Goal: Information Seeking & Learning: Understand process/instructions

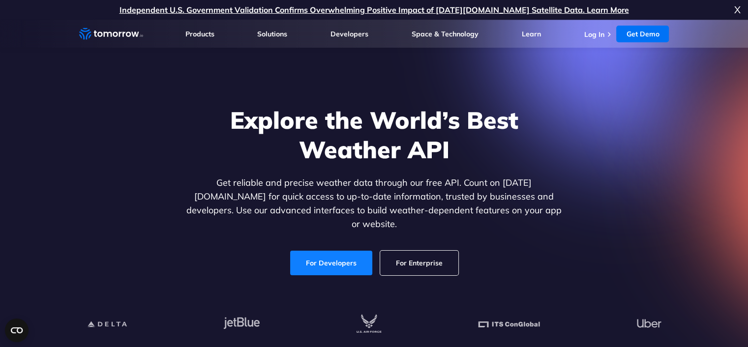
click at [337, 251] on link "For Developers" at bounding box center [331, 263] width 82 height 25
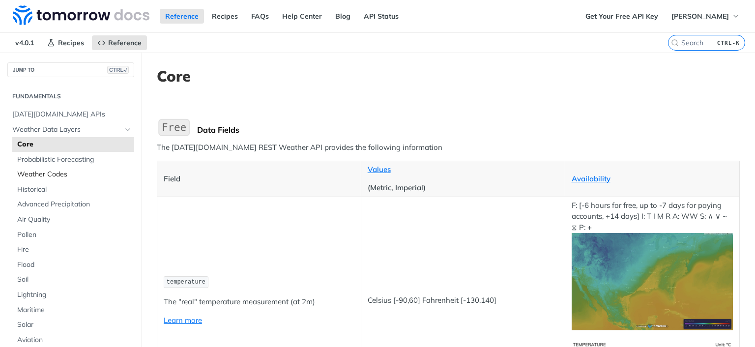
click at [60, 174] on span "Weather Codes" at bounding box center [74, 175] width 115 height 10
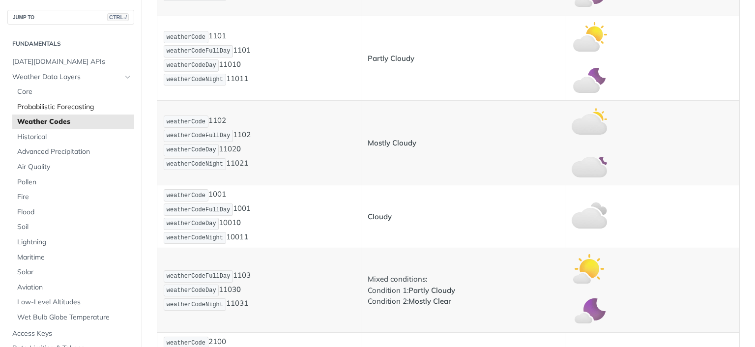
click at [81, 108] on span "Probabilistic Forecasting" at bounding box center [74, 107] width 115 height 10
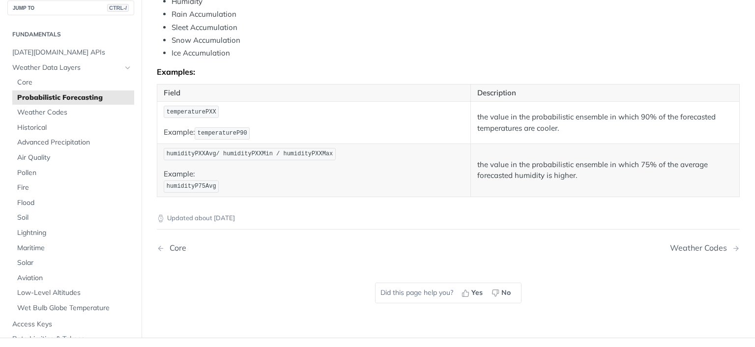
scroll to position [541, 0]
click at [55, 109] on span "Weather Codes" at bounding box center [74, 114] width 115 height 10
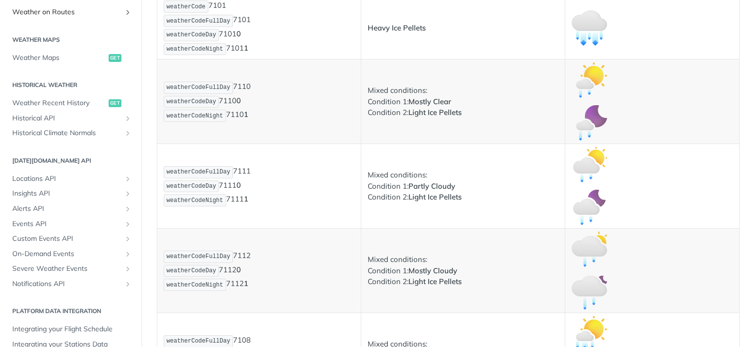
scroll to position [548, 0]
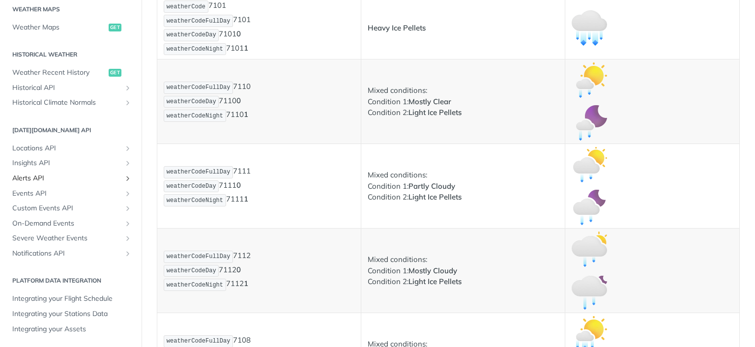
click at [46, 176] on span "Alerts API" at bounding box center [66, 179] width 109 height 10
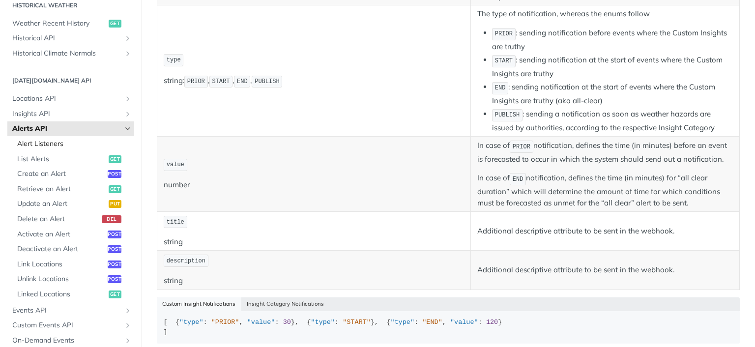
scroll to position [405, 0]
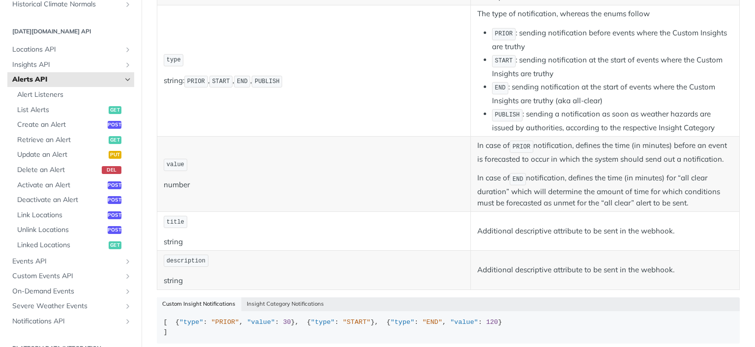
click at [106, 78] on span "Alerts API" at bounding box center [66, 80] width 109 height 10
click at [124, 78] on icon "Hide subpages for Alerts API" at bounding box center [128, 80] width 8 height 8
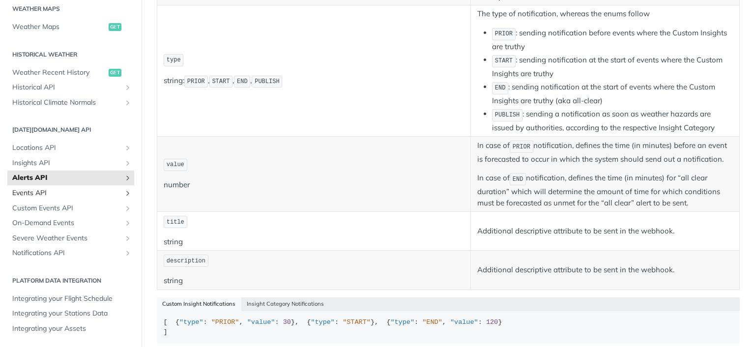
click at [85, 193] on span "Events API" at bounding box center [66, 193] width 109 height 10
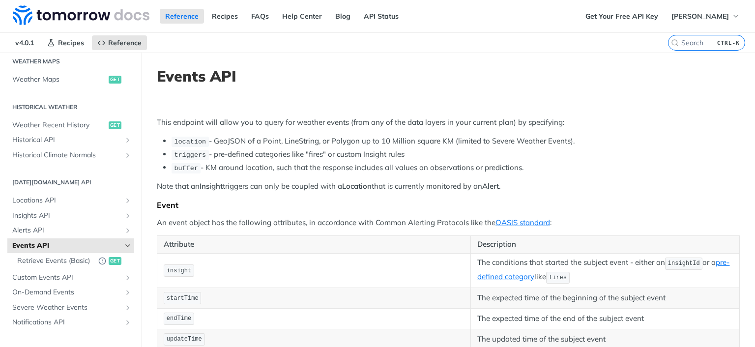
click at [58, 241] on span "Events API" at bounding box center [66, 246] width 109 height 10
click at [59, 245] on span "Events API" at bounding box center [66, 246] width 109 height 10
click at [124, 244] on icon "Hide subpages for Events API" at bounding box center [128, 246] width 8 height 8
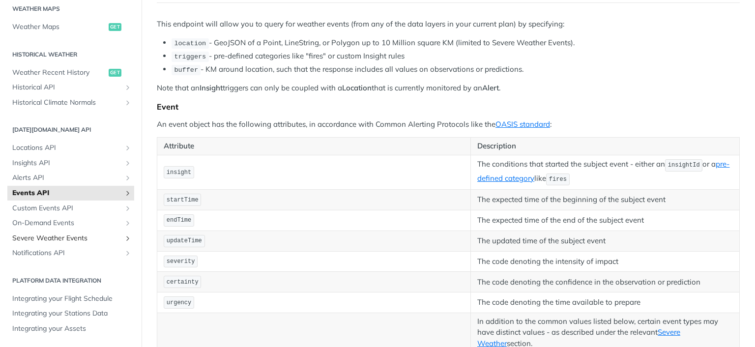
scroll to position [147, 0]
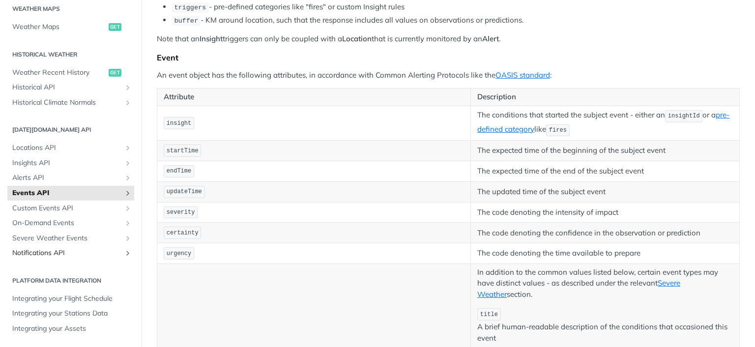
click at [61, 253] on span "Notifications API" at bounding box center [66, 253] width 109 height 10
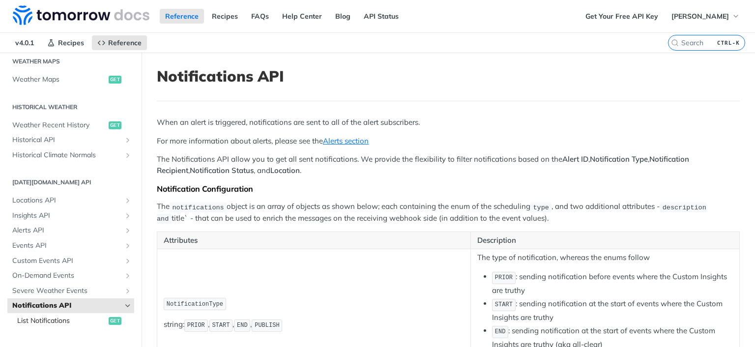
click at [67, 317] on span "List Notifications" at bounding box center [61, 321] width 89 height 10
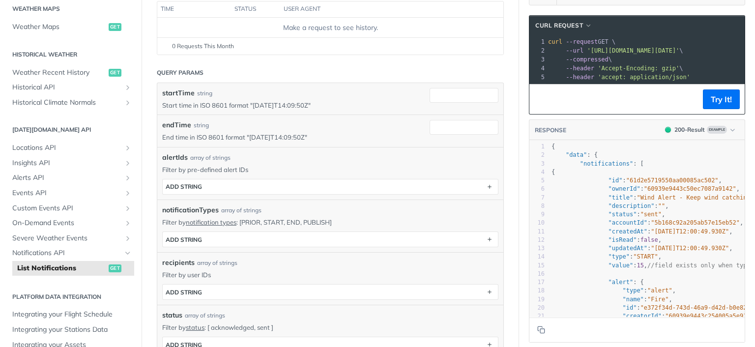
click at [602, 84] on div at bounding box center [645, 83] width 199 height 0
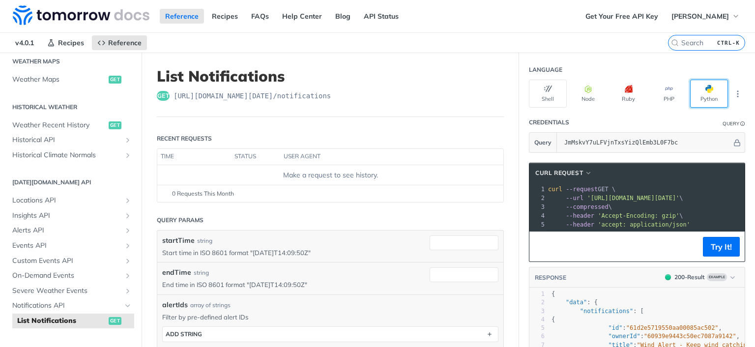
click at [695, 89] on button "Python" at bounding box center [709, 94] width 38 height 28
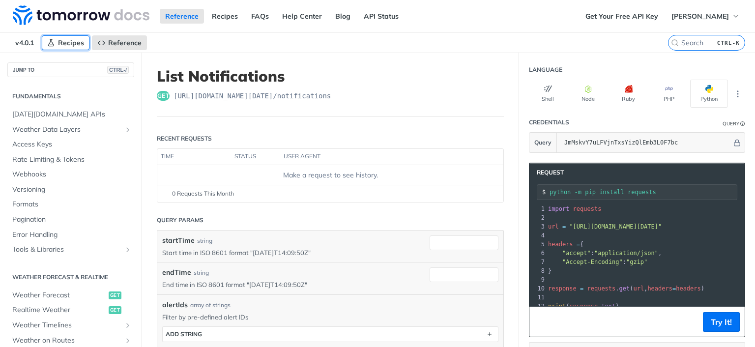
click at [74, 42] on span "Recipes" at bounding box center [71, 42] width 26 height 9
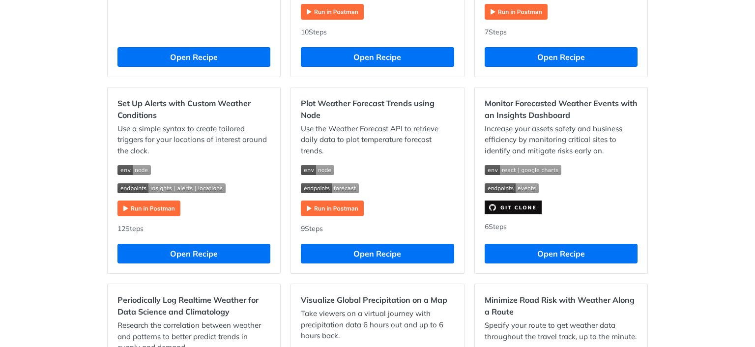
scroll to position [442, 0]
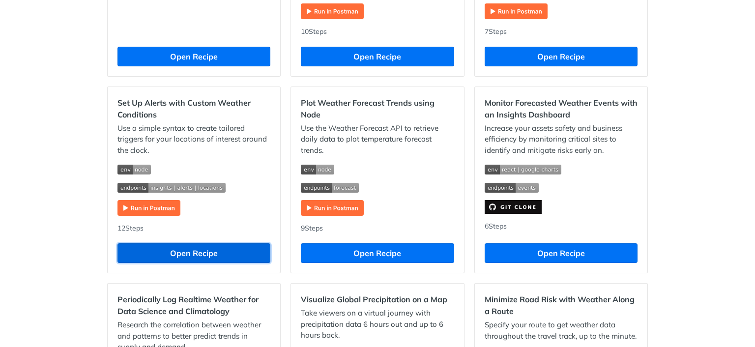
click at [155, 251] on button "Open Recipe" at bounding box center [193, 253] width 153 height 20
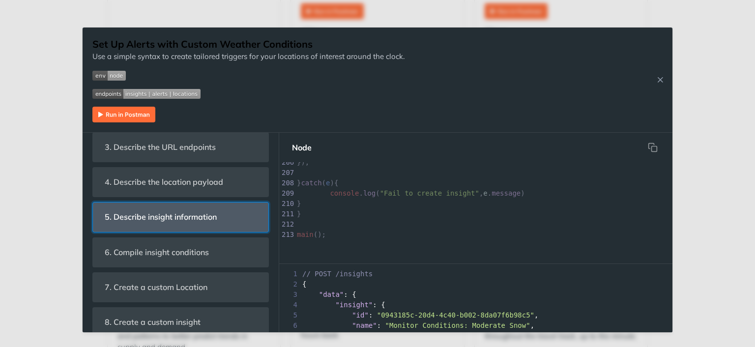
click at [206, 220] on span "5. Describe insight information" at bounding box center [161, 216] width 126 height 19
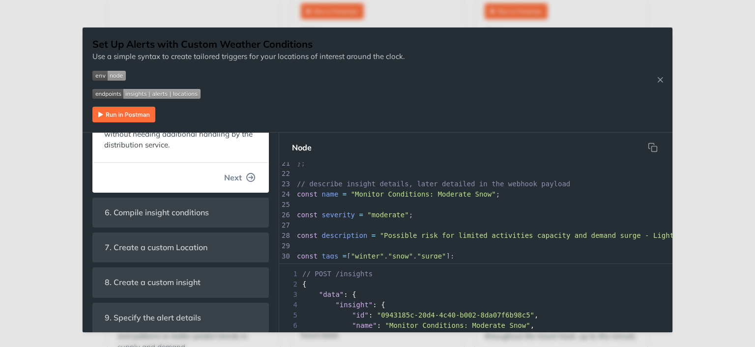
click at [235, 174] on button "Next" at bounding box center [239, 178] width 47 height 20
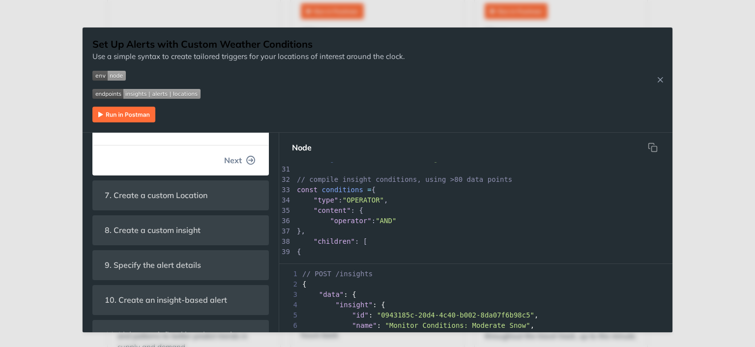
click at [233, 155] on span "Next" at bounding box center [233, 160] width 18 height 12
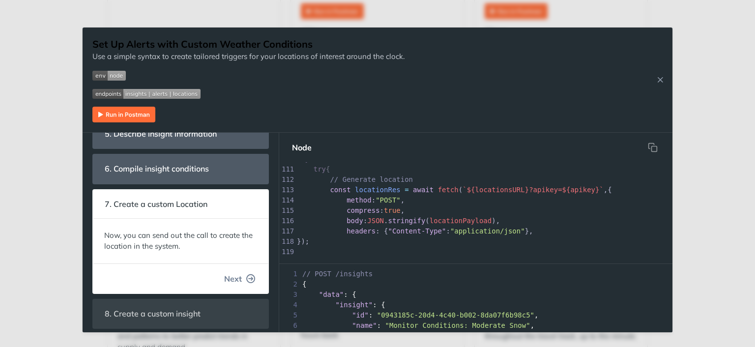
click at [233, 278] on span "Next" at bounding box center [233, 279] width 18 height 12
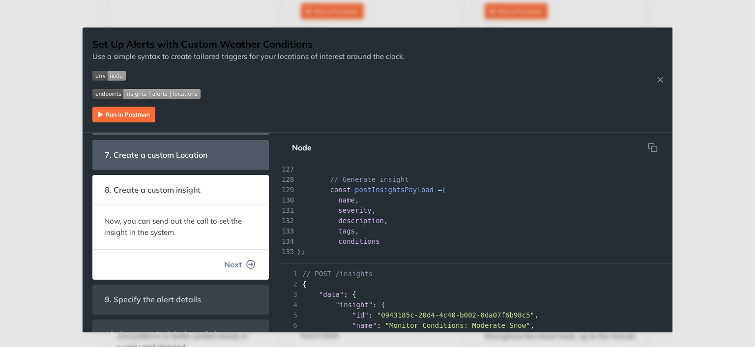
click at [233, 266] on span "Next" at bounding box center [233, 265] width 18 height 12
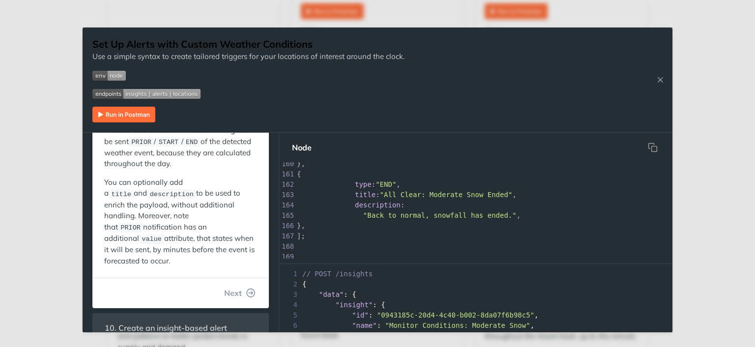
scroll to position [360, 0]
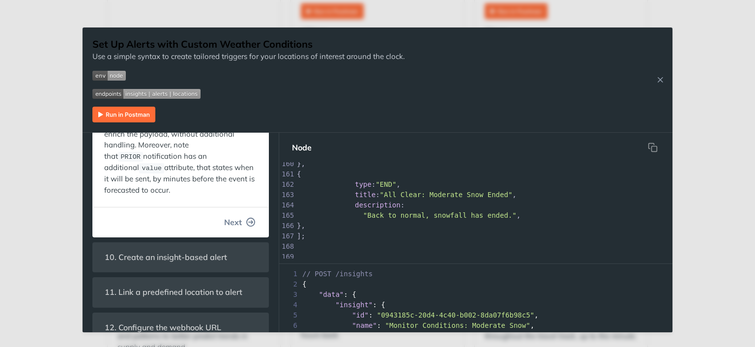
click at [232, 216] on span "Next" at bounding box center [233, 222] width 18 height 12
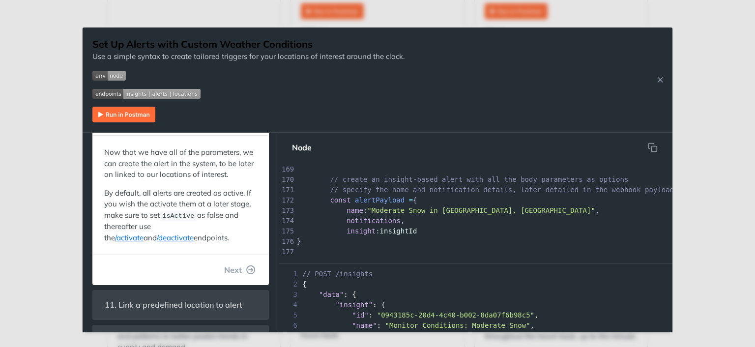
scroll to position [392, 0]
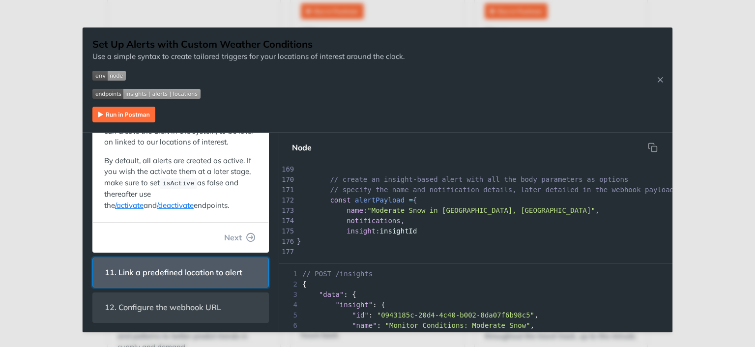
click at [232, 276] on span "11. Link a predefined location to alert" at bounding box center [173, 272] width 151 height 19
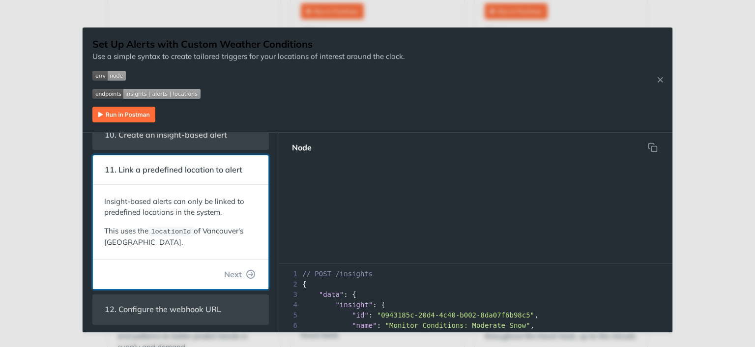
scroll to position [1982, 0]
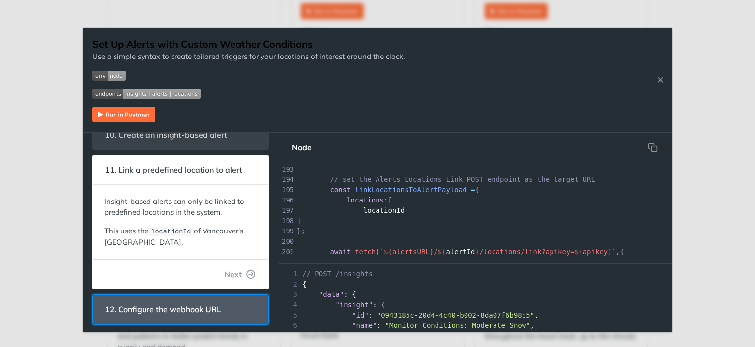
click at [214, 310] on span "12. Configure the webhook URL" at bounding box center [163, 309] width 130 height 19
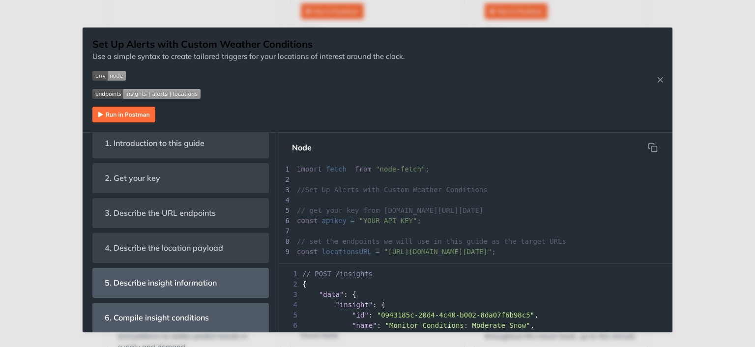
scroll to position [0, 0]
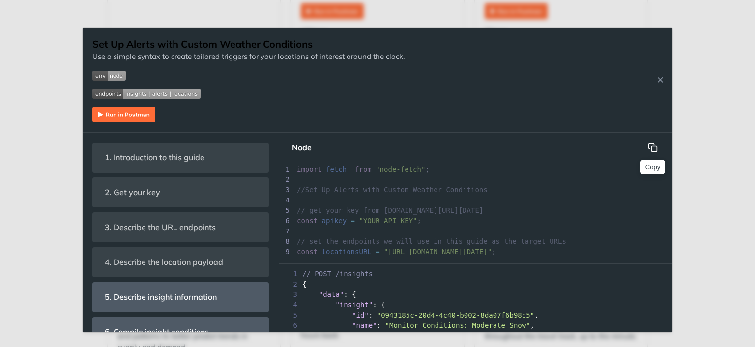
click at [653, 147] on icon "hidden" at bounding box center [653, 148] width 10 height 10
click at [318, 280] on div "2 {" at bounding box center [475, 284] width 393 height 10
drag, startPoint x: 302, startPoint y: 271, endPoint x: 334, endPoint y: 296, distance: 40.7
click at [334, 295] on div "1 // POST /insights 2 { 3 "data" : { 4 "insight" : { 5 "id" : "0943185c-20d4-4c…" at bounding box center [475, 300] width 393 height 63
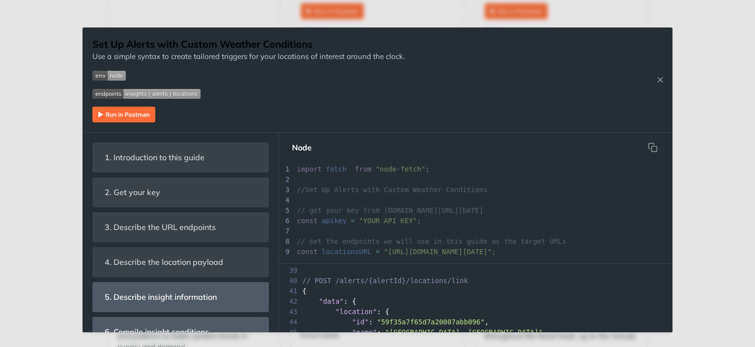
scroll to position [491, 0]
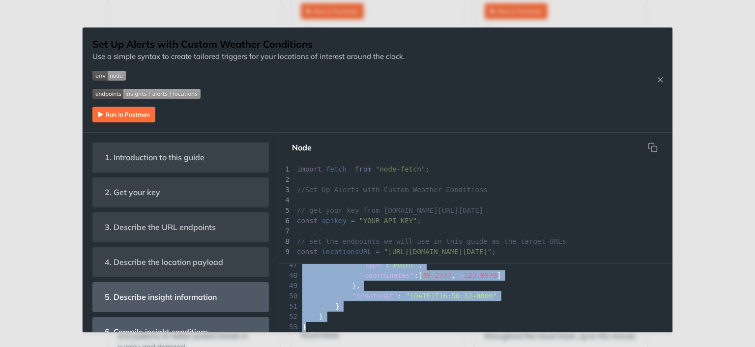
click at [321, 322] on div "53 }" at bounding box center [475, 327] width 393 height 10
copy div "// POST /insights 2 { 3 "data" : { 4 "insight" : { 5 "id" : "0943185c-20d4-4c40…"
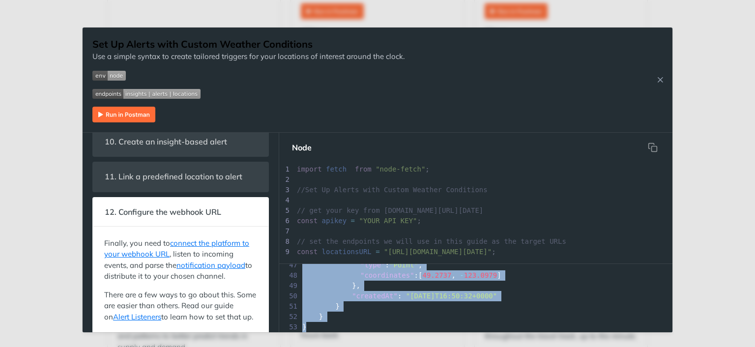
scroll to position [305, 0]
